Goal: Transaction & Acquisition: Purchase product/service

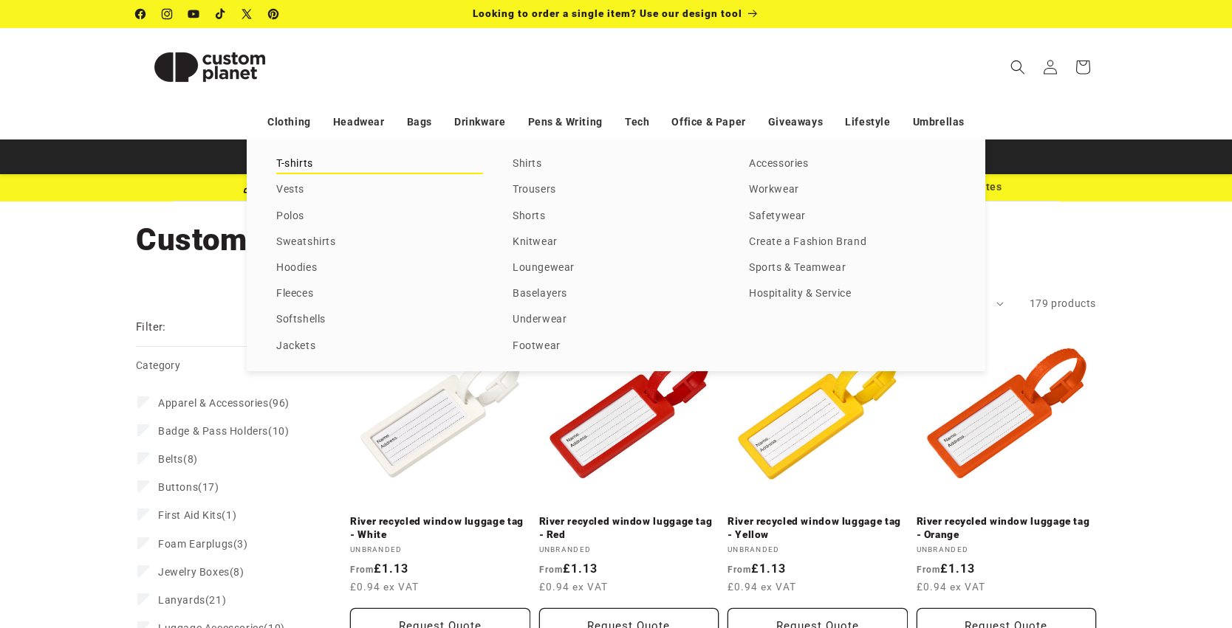
click at [295, 167] on link "T-shirts" at bounding box center [379, 164] width 207 height 20
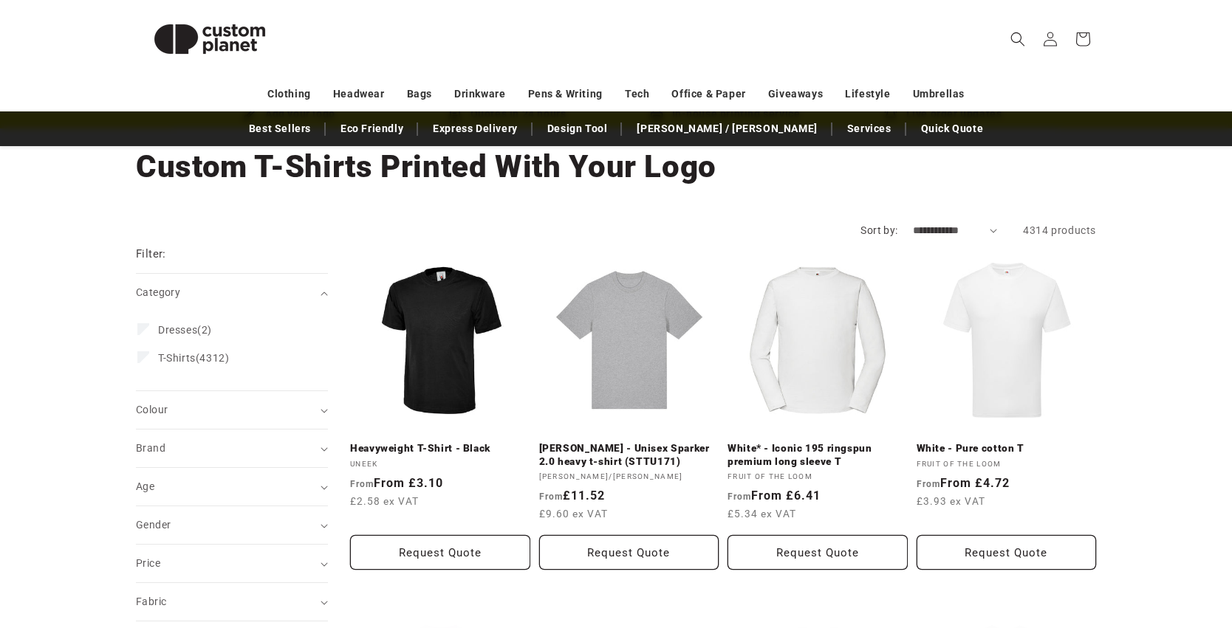
scroll to position [88, 0]
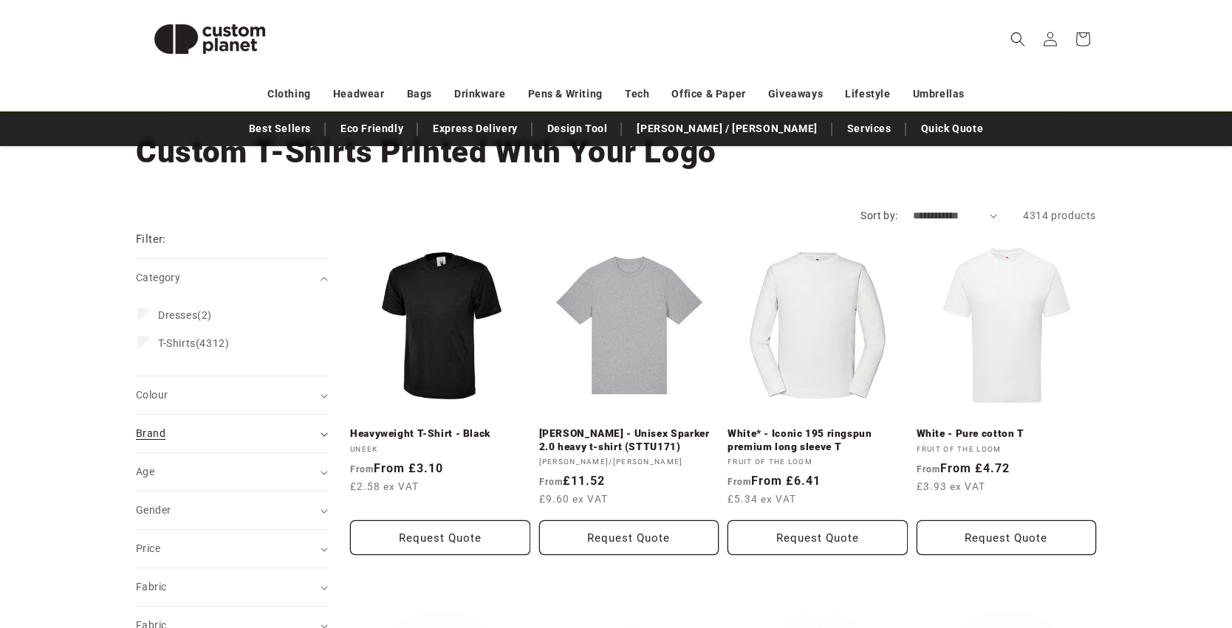
click at [254, 426] on div "Brand (0)" at bounding box center [225, 434] width 179 height 16
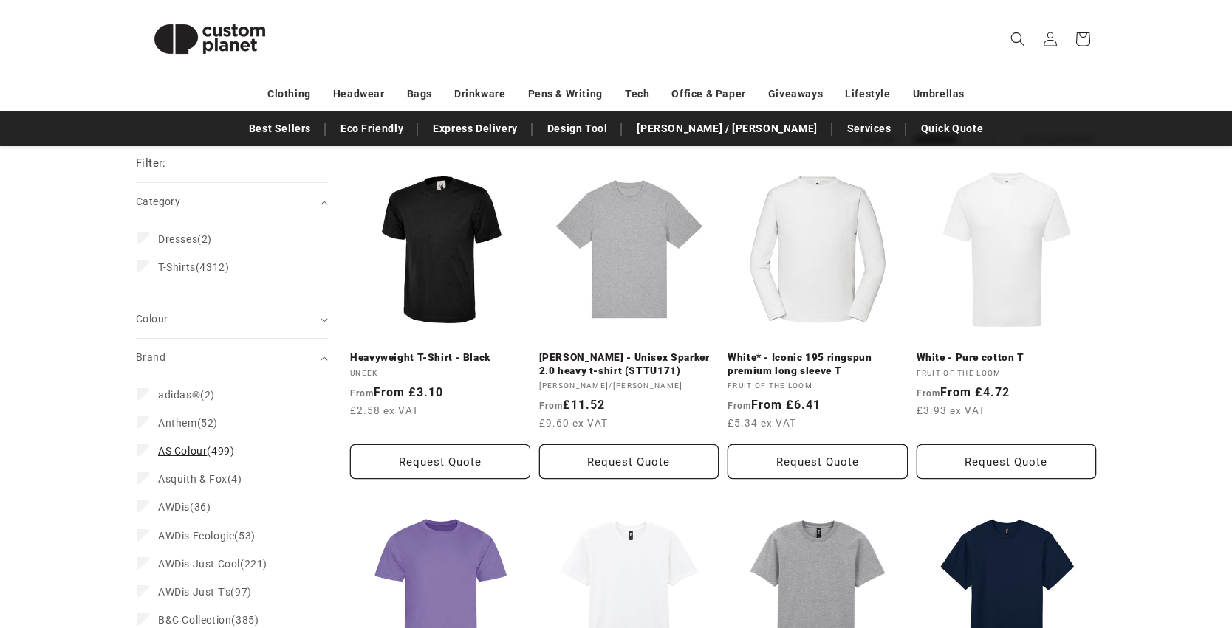
scroll to position [182, 0]
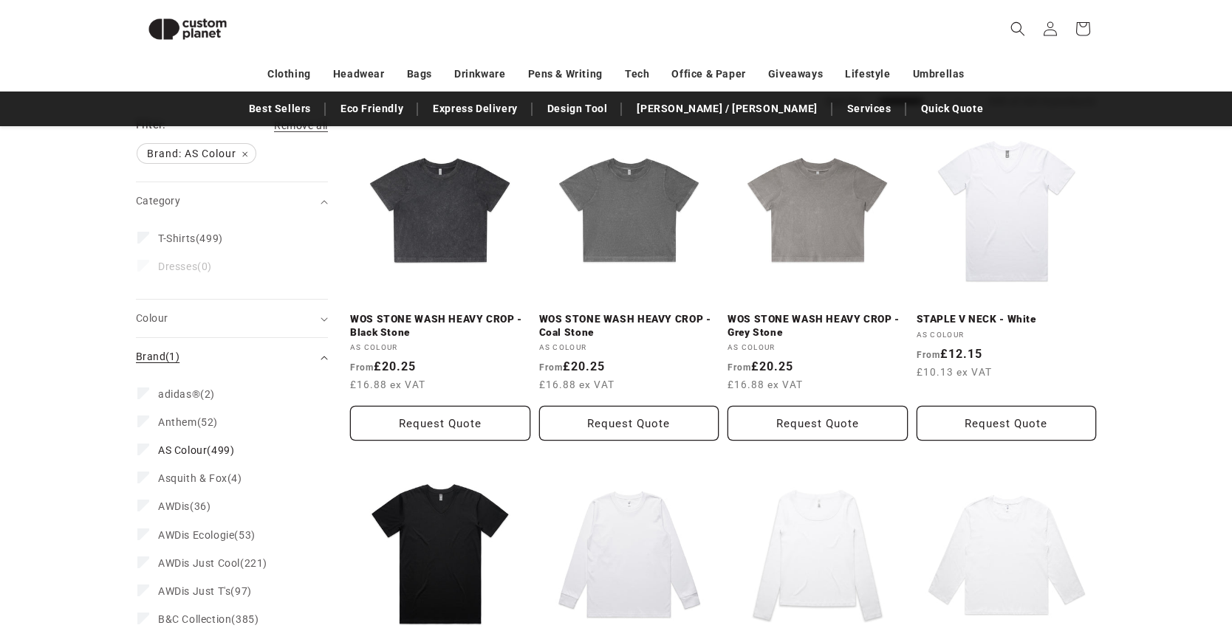
click at [315, 351] on div "Brand (1)" at bounding box center [225, 357] width 179 height 16
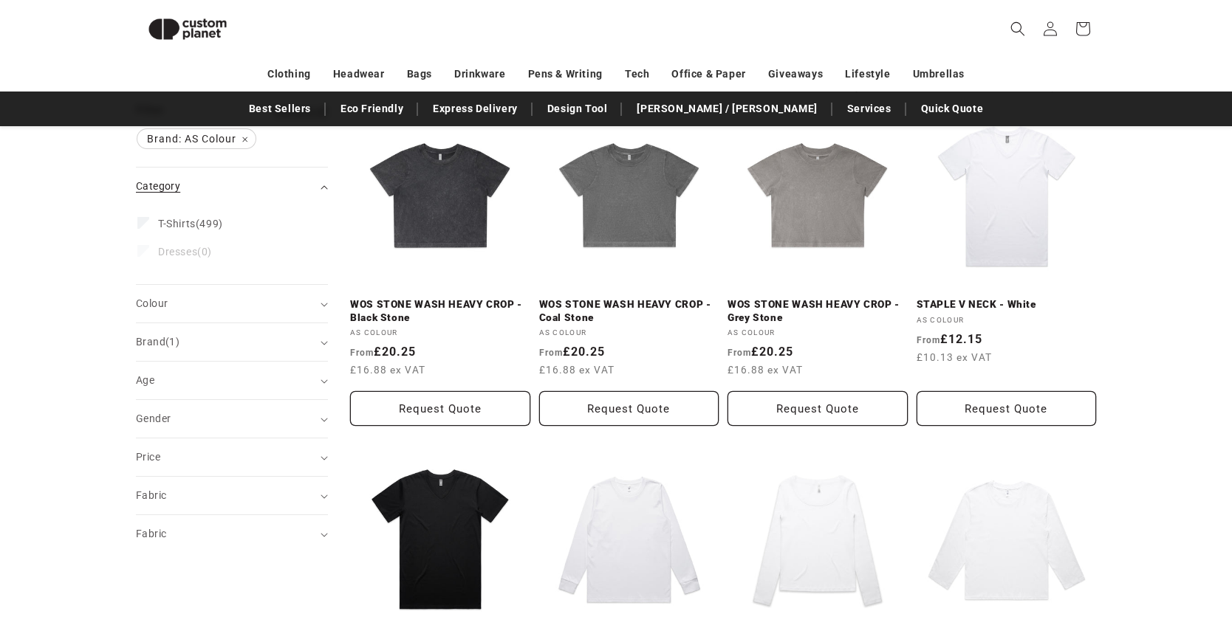
scroll to position [241, 0]
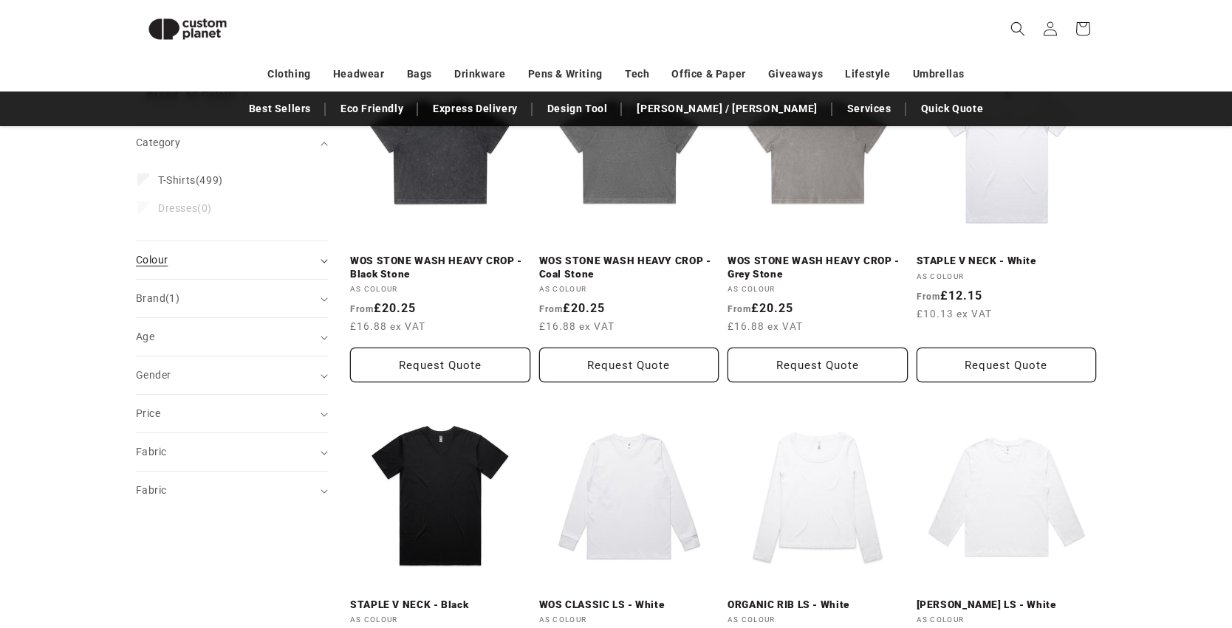
click at [292, 257] on div "Colour (0)" at bounding box center [225, 261] width 179 height 16
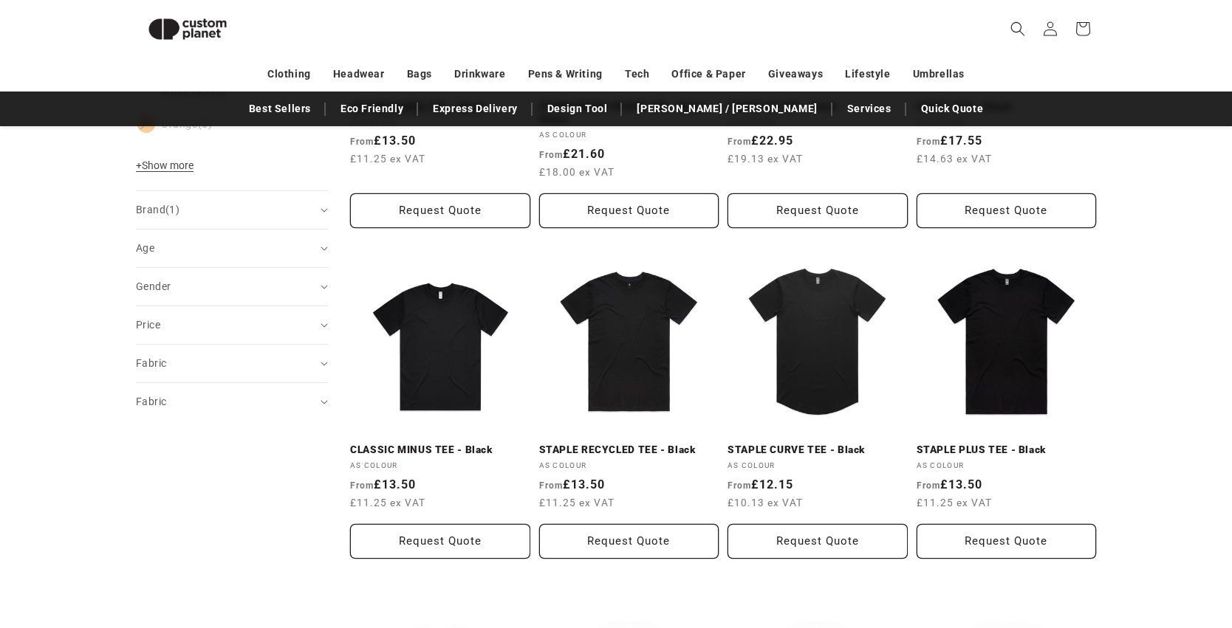
scroll to position [784, 0]
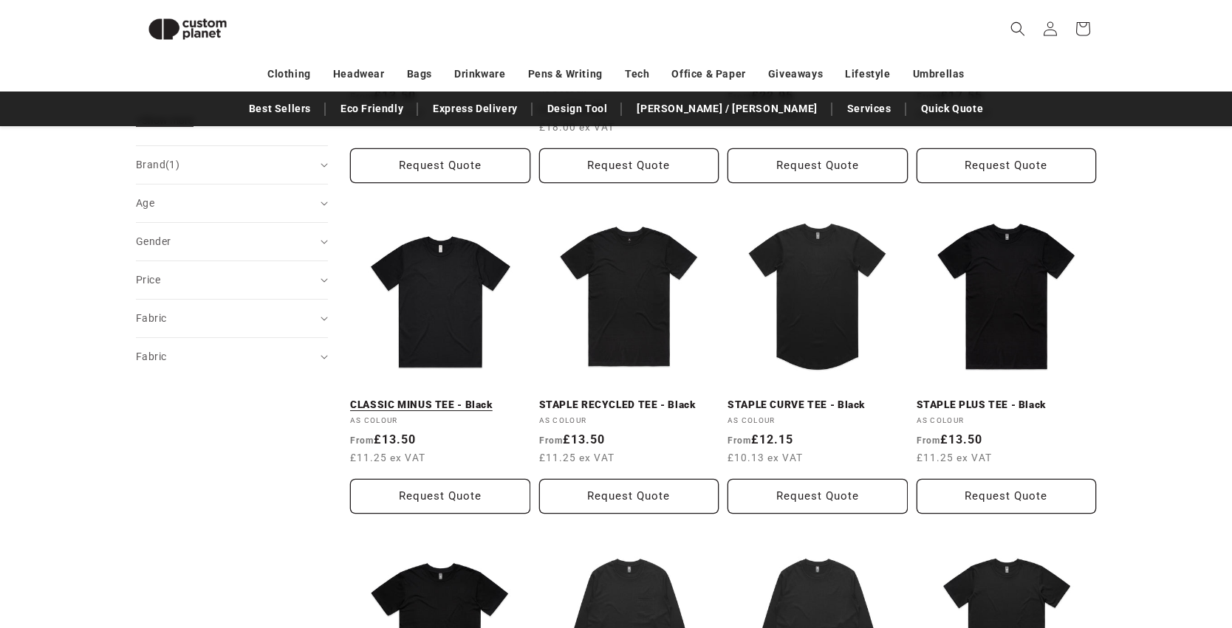
click at [462, 399] on link "CLASSIC MINUS TEE - Black" at bounding box center [440, 405] width 180 height 13
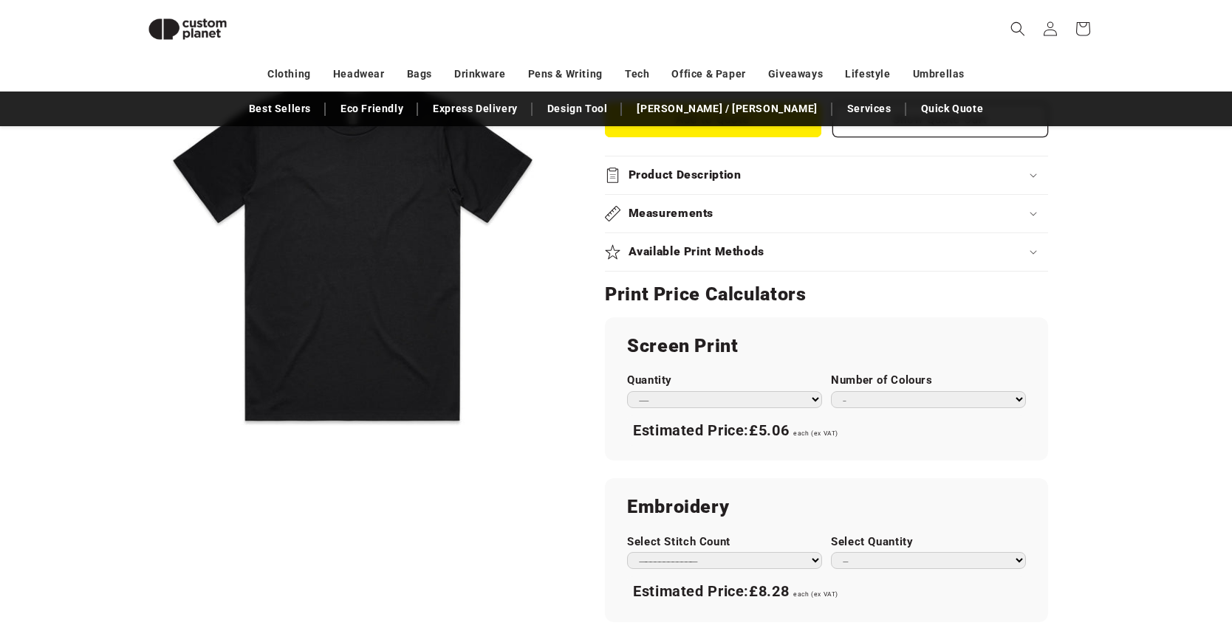
scroll to position [712, 0]
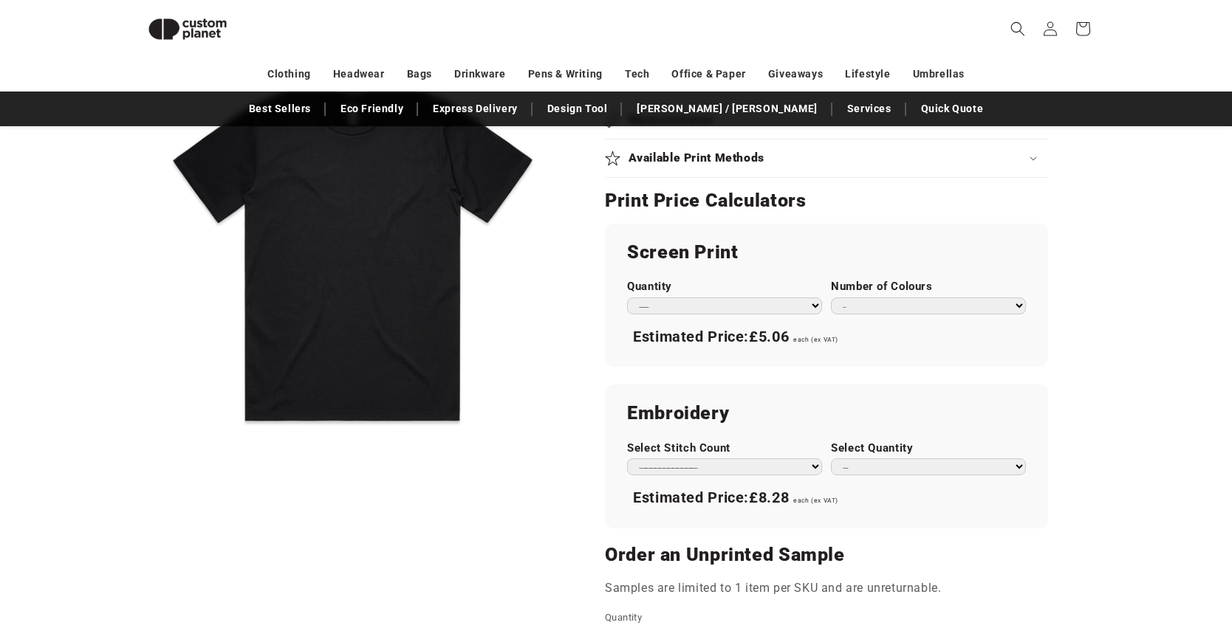
select select "*"
select select "**"
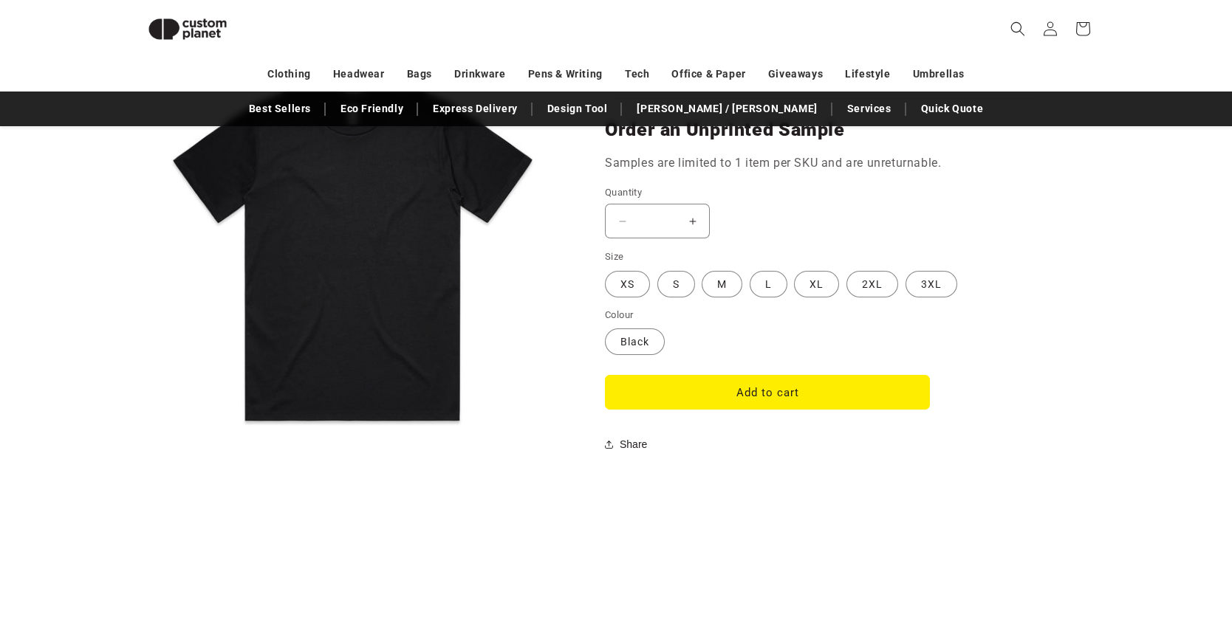
scroll to position [1138, 0]
click at [725, 272] on label "M Variant sold out or unavailable" at bounding box center [722, 283] width 41 height 27
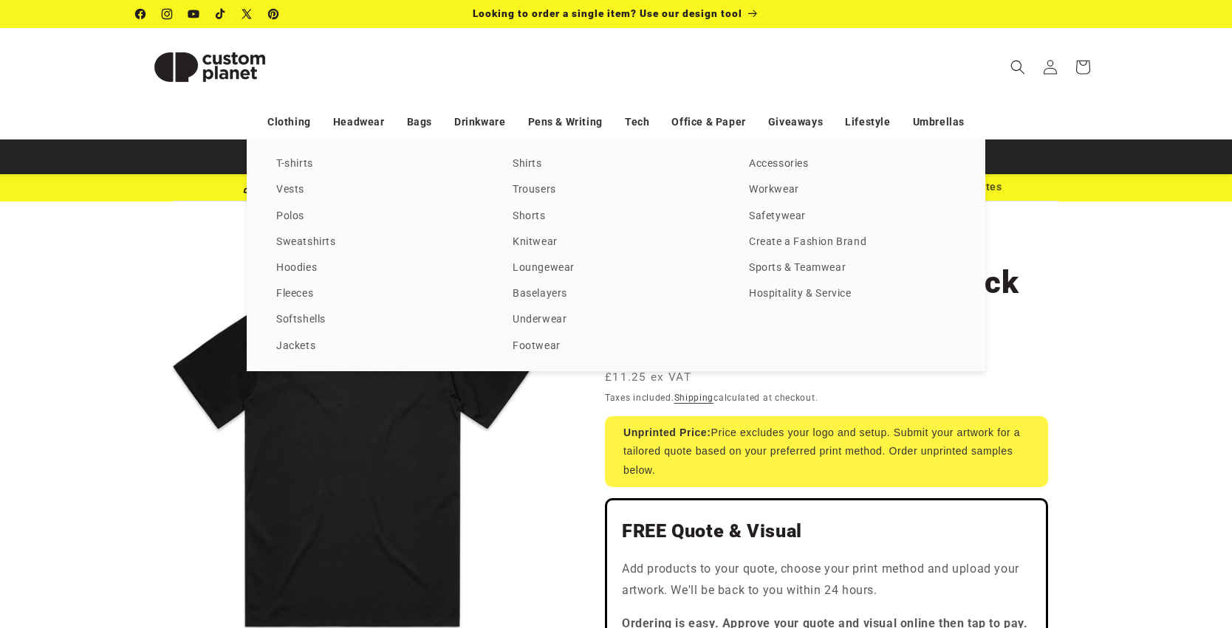
click at [1088, 255] on div "T-shirts Vests Polos Sweatshirts Hoodies Fleeces Softshells Jackets Shirts Trou…" at bounding box center [616, 256] width 1232 height 232
